Goal: Information Seeking & Learning: Learn about a topic

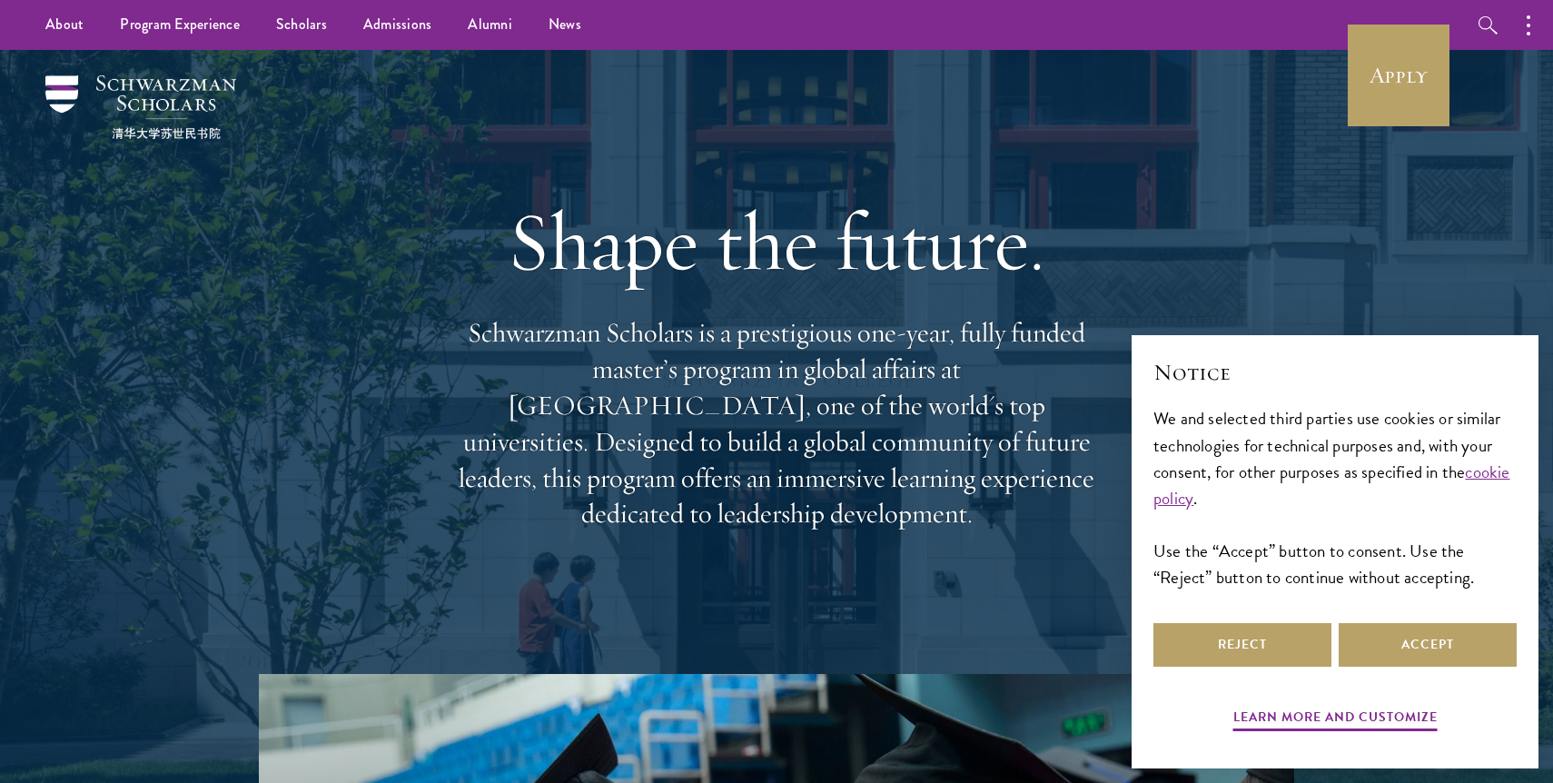
click at [983, 520] on div "Shape the future. Schwarzman Scholars is a prestigious one-year, fully funded m…" at bounding box center [776, 361] width 654 height 523
click at [1434, 646] on button "Accept" at bounding box center [1427, 645] width 178 height 44
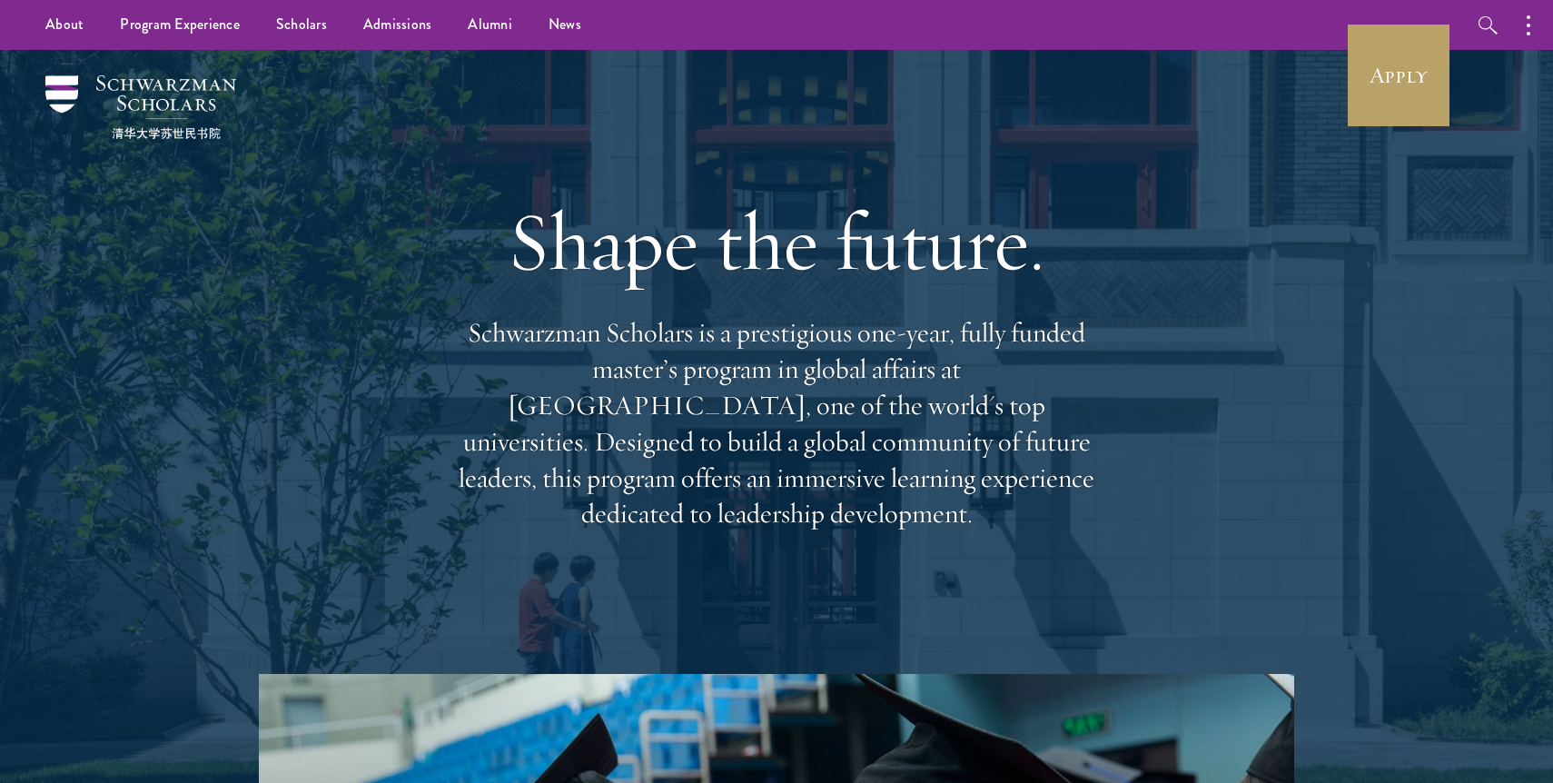
drag, startPoint x: 1110, startPoint y: 498, endPoint x: 537, endPoint y: 363, distance: 589.5
click at [537, 369] on div "Shape the future. Schwarzman Scholars is a prestigious one-year, fully funded m…" at bounding box center [776, 362] width 1307 height 624
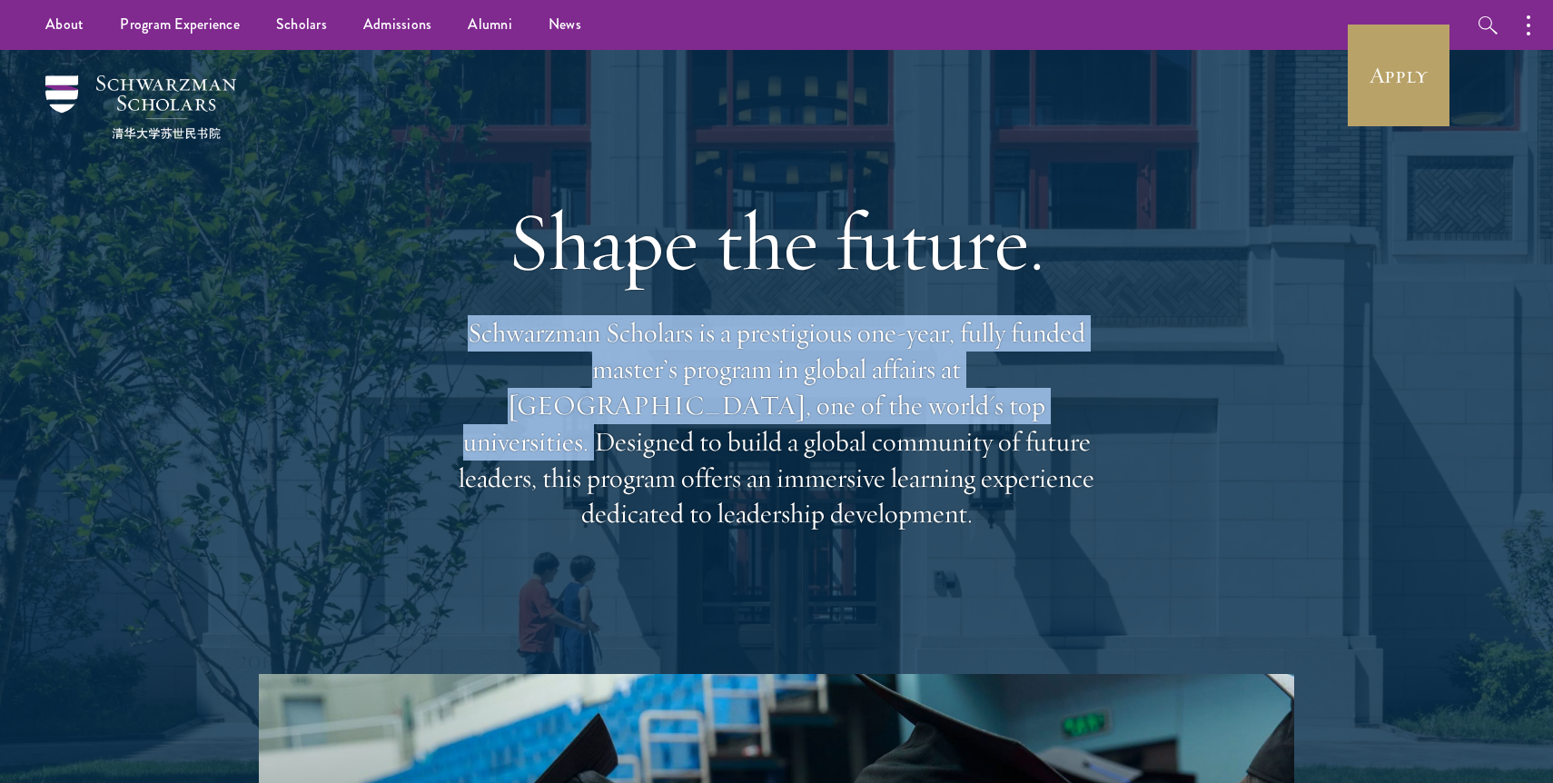
drag, startPoint x: 472, startPoint y: 345, endPoint x: 786, endPoint y: 437, distance: 327.2
click at [786, 437] on p "Schwarzman Scholars is a prestigious one-year, fully funded master’s program in…" at bounding box center [776, 423] width 654 height 217
drag, startPoint x: 786, startPoint y: 433, endPoint x: 471, endPoint y: 317, distance: 335.8
click at [471, 317] on div "Shape the future. Schwarzman Scholars is a prestigious one-year, fully funded m…" at bounding box center [776, 361] width 654 height 523
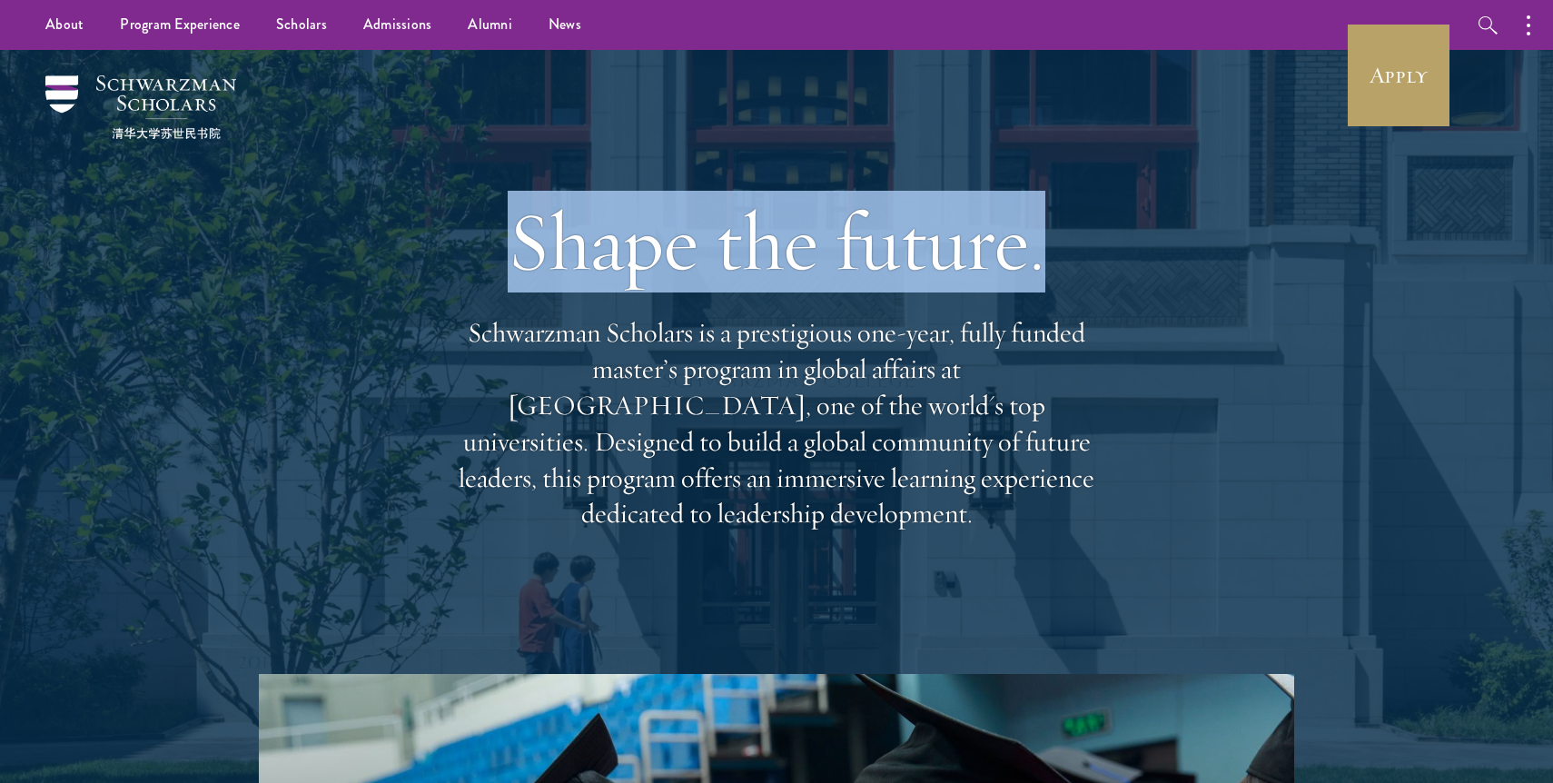
drag, startPoint x: 518, startPoint y: 244, endPoint x: 1047, endPoint y: 279, distance: 530.4
click at [1047, 279] on h1 "Shape the future." at bounding box center [776, 242] width 654 height 102
drag, startPoint x: 1047, startPoint y: 279, endPoint x: 527, endPoint y: 302, distance: 520.8
click at [527, 292] on h1 "Shape the future." at bounding box center [776, 242] width 654 height 102
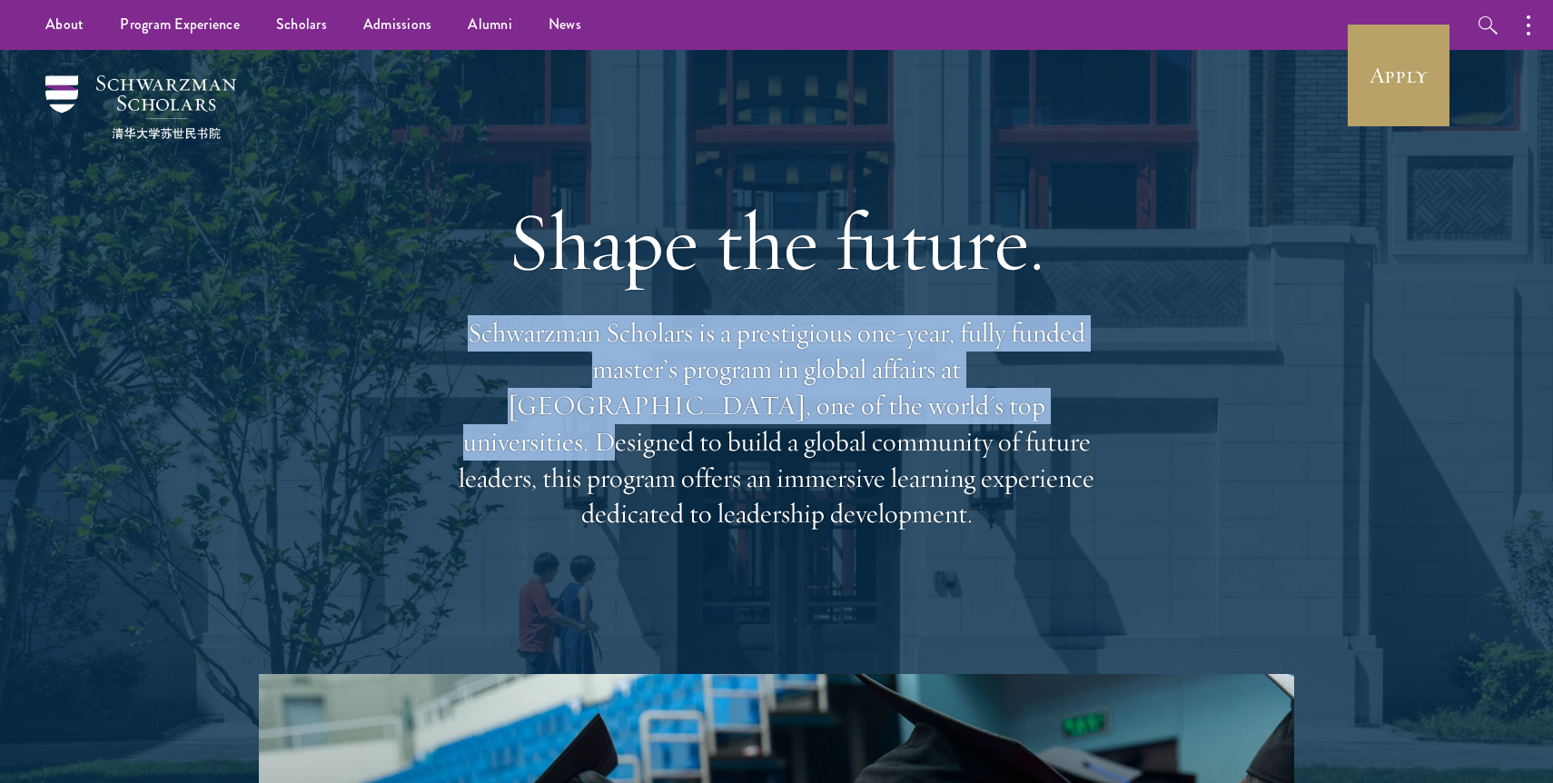
drag, startPoint x: 470, startPoint y: 350, endPoint x: 794, endPoint y: 419, distance: 330.5
click at [794, 419] on p "Schwarzman Scholars is a prestigious one-year, fully funded master’s program in…" at bounding box center [776, 423] width 654 height 217
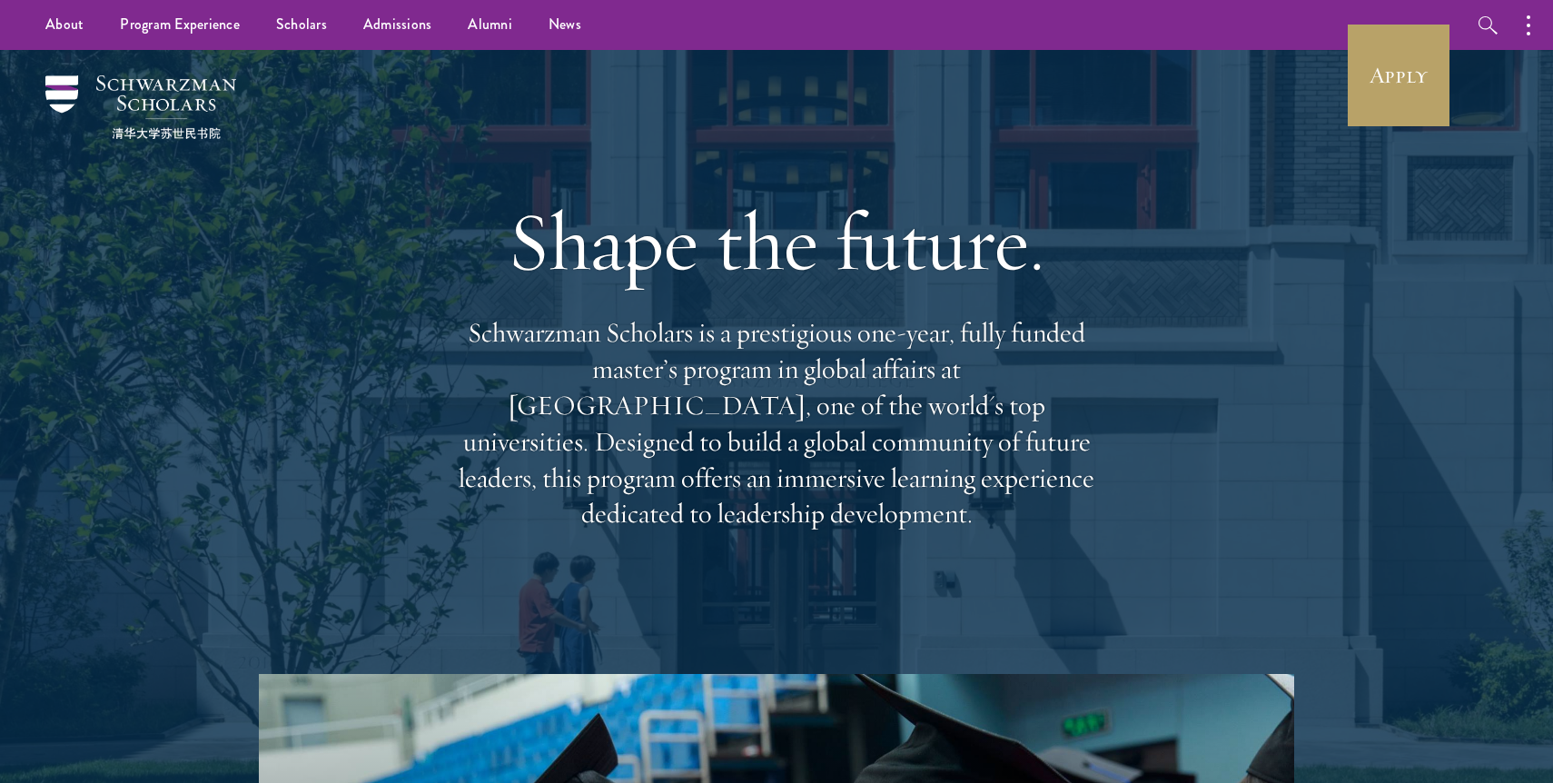
drag, startPoint x: 788, startPoint y: 429, endPoint x: 1087, endPoint y: 509, distance: 309.2
click at [1087, 509] on p "Schwarzman Scholars is a prestigious one-year, fully funded master’s program in…" at bounding box center [776, 423] width 654 height 217
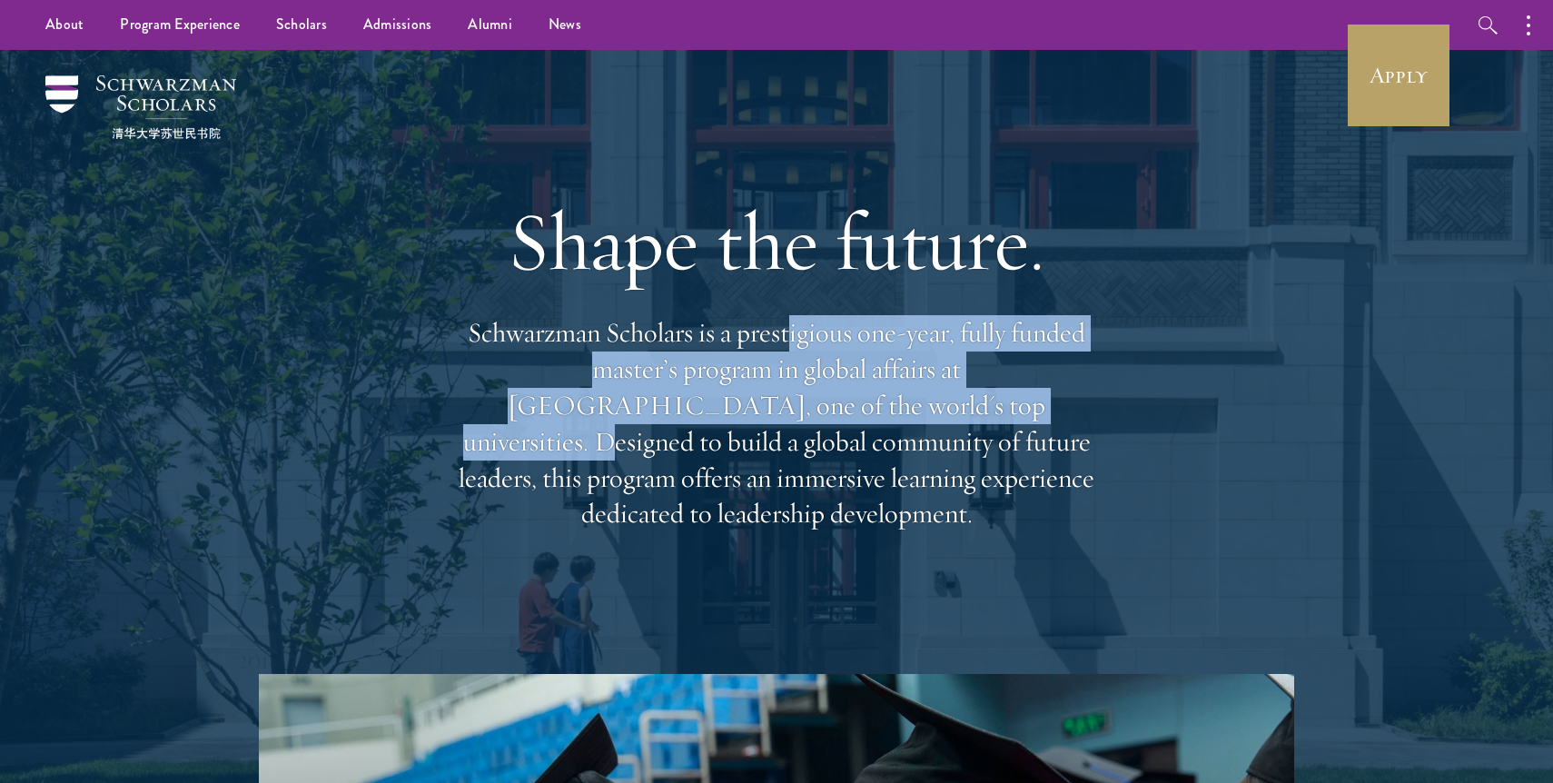
drag, startPoint x: 794, startPoint y: 432, endPoint x: 792, endPoint y: 360, distance: 71.7
click at [792, 360] on p "Schwarzman Scholars is a prestigious one-year, fully funded master’s program in…" at bounding box center [776, 423] width 654 height 217
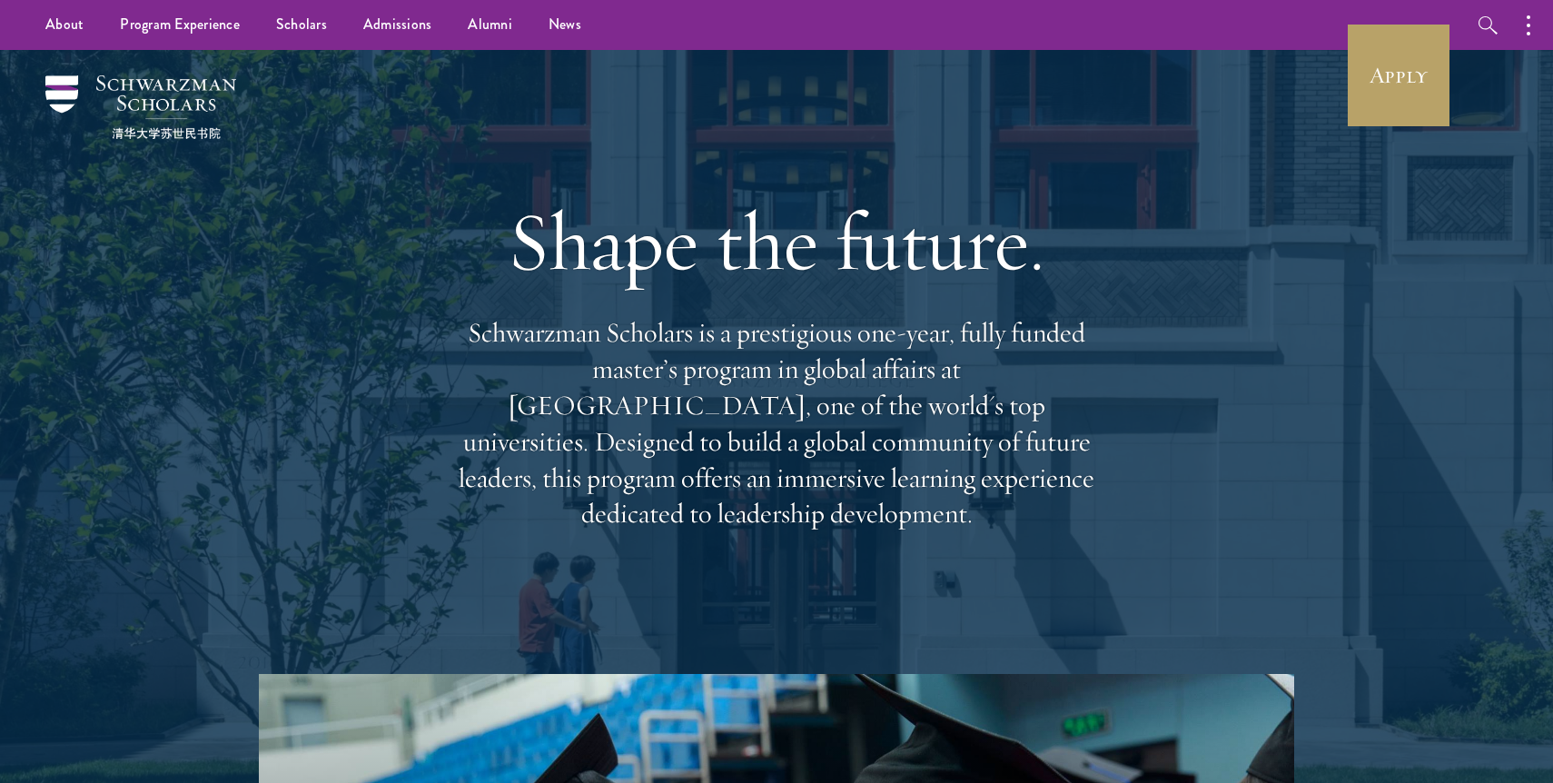
click at [843, 441] on p "Schwarzman Scholars is a prestigious one-year, fully funded master’s program in…" at bounding box center [776, 423] width 654 height 217
click at [293, 15] on link "Scholars" at bounding box center [301, 25] width 87 height 50
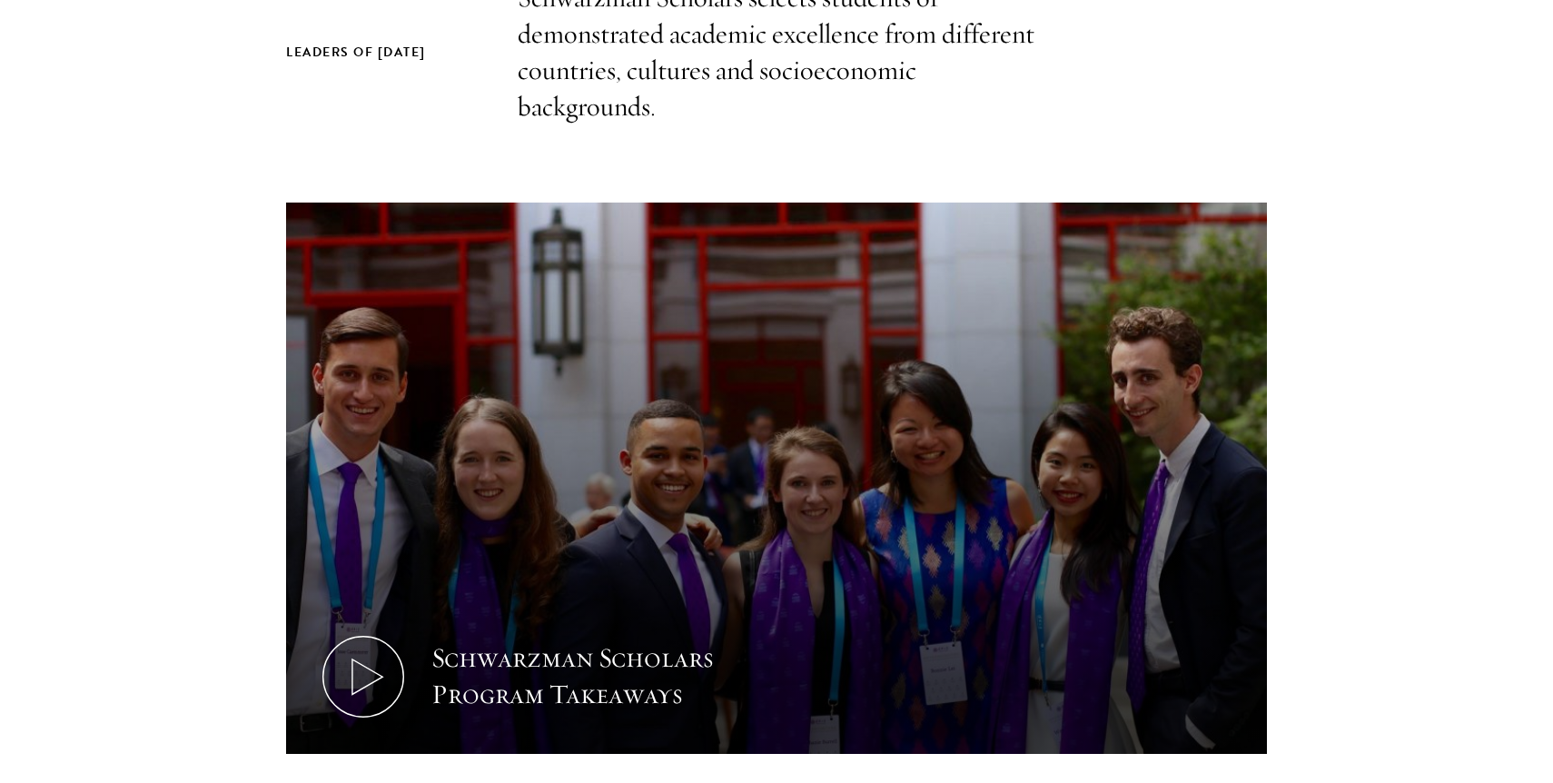
scroll to position [675, 0]
